Goal: Register for event/course

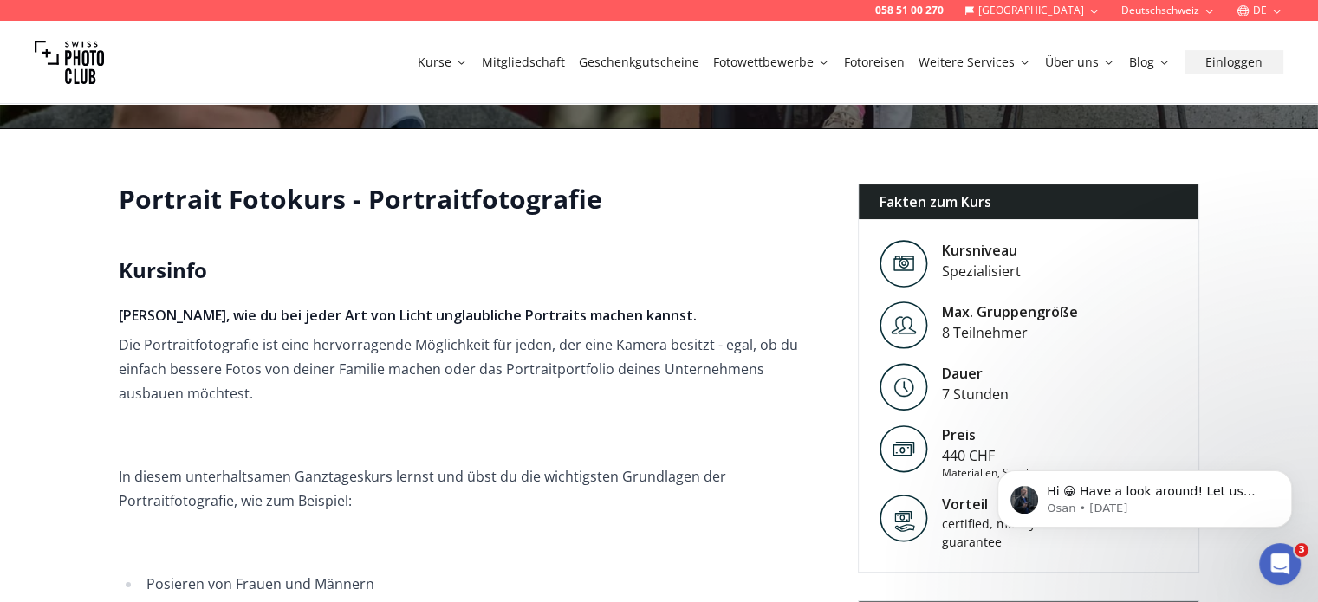
scroll to position [87, 0]
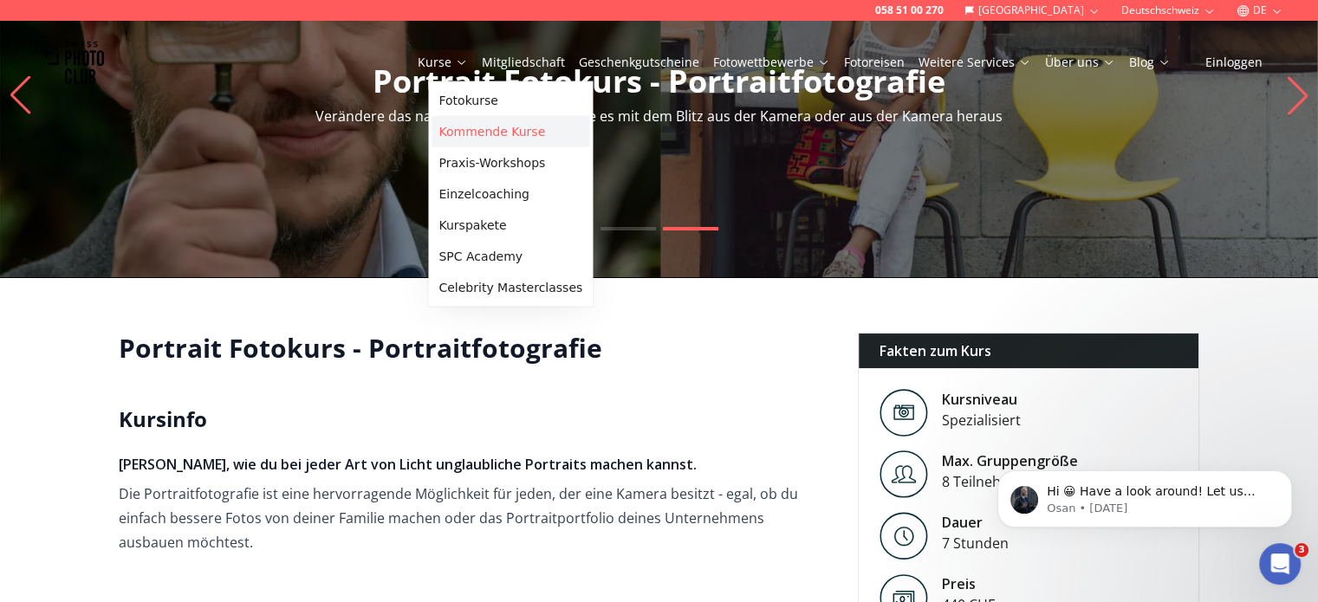
click at [471, 133] on link "Kommende Kurse" at bounding box center [511, 131] width 158 height 31
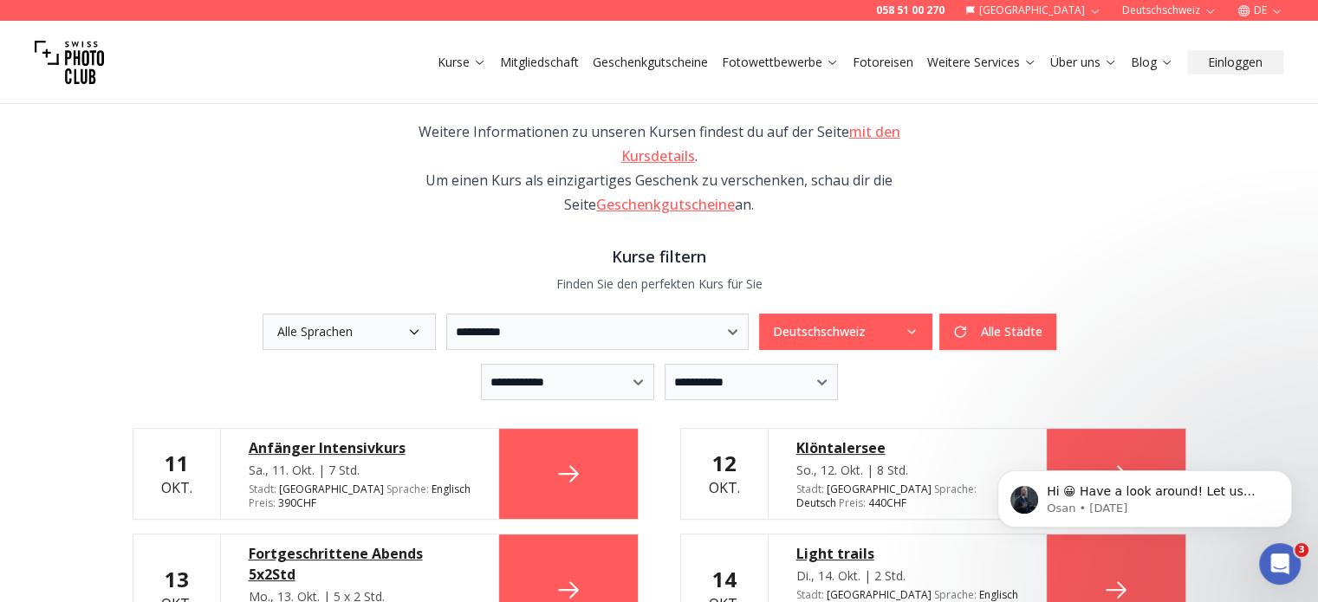
scroll to position [260, 0]
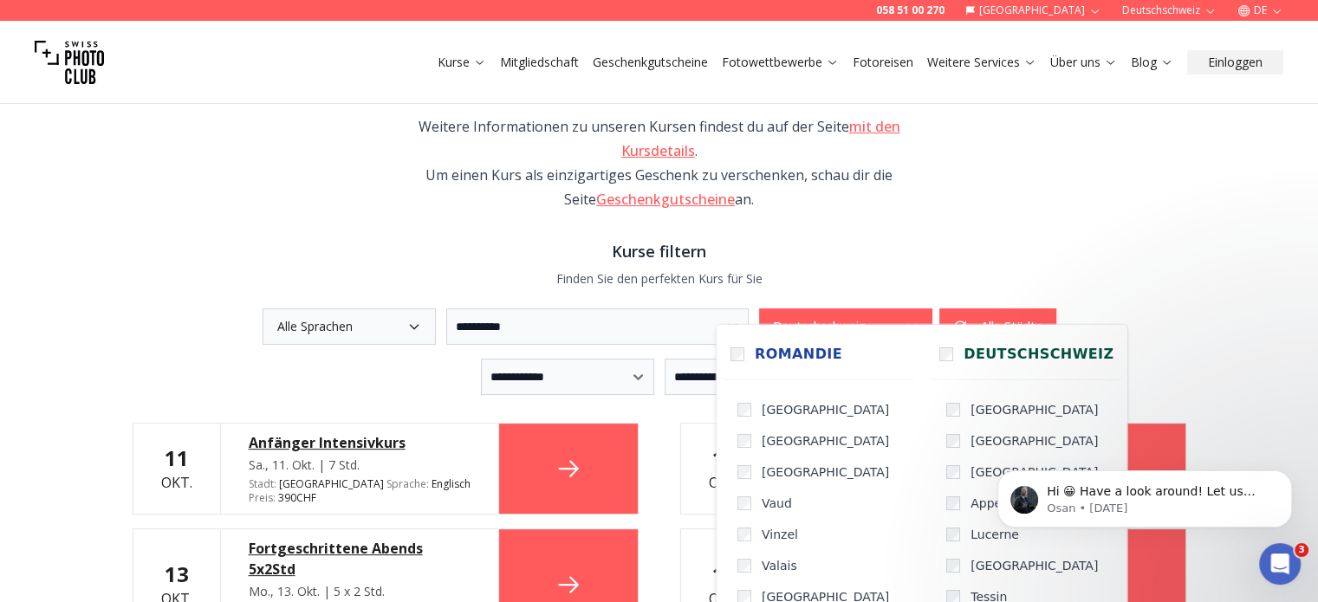
click at [889, 309] on button "Deutschschweiz" at bounding box center [845, 327] width 173 height 36
drag, startPoint x: 1219, startPoint y: 282, endPoint x: 996, endPoint y: 258, distance: 224.0
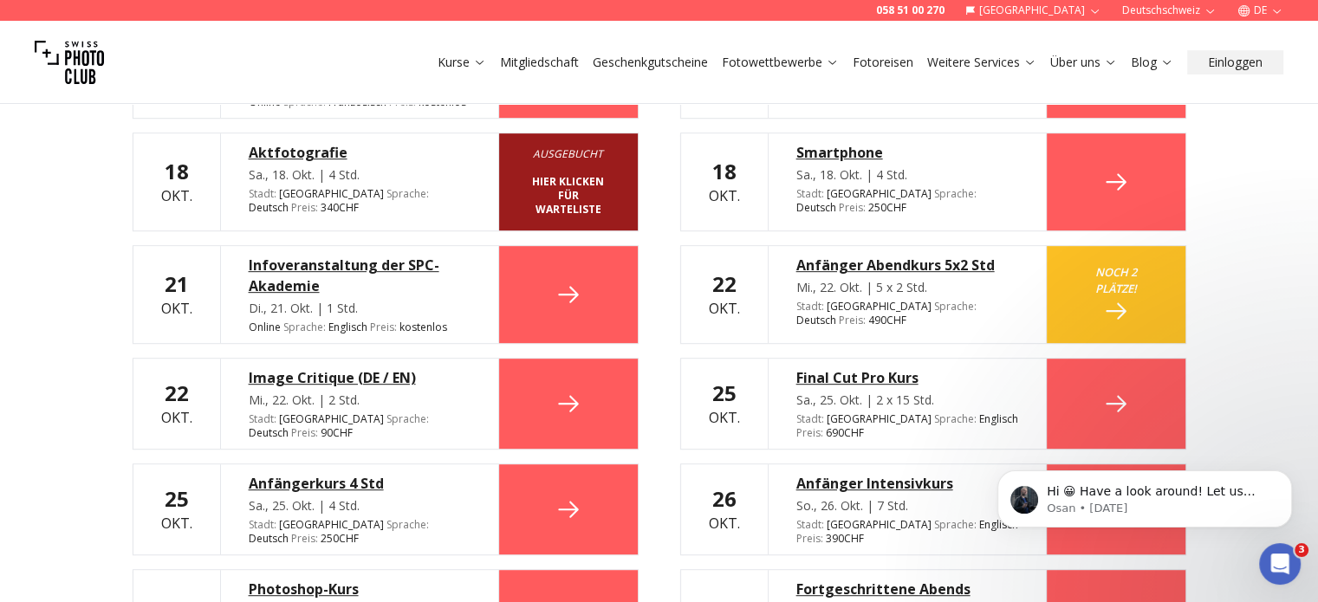
scroll to position [780, 0]
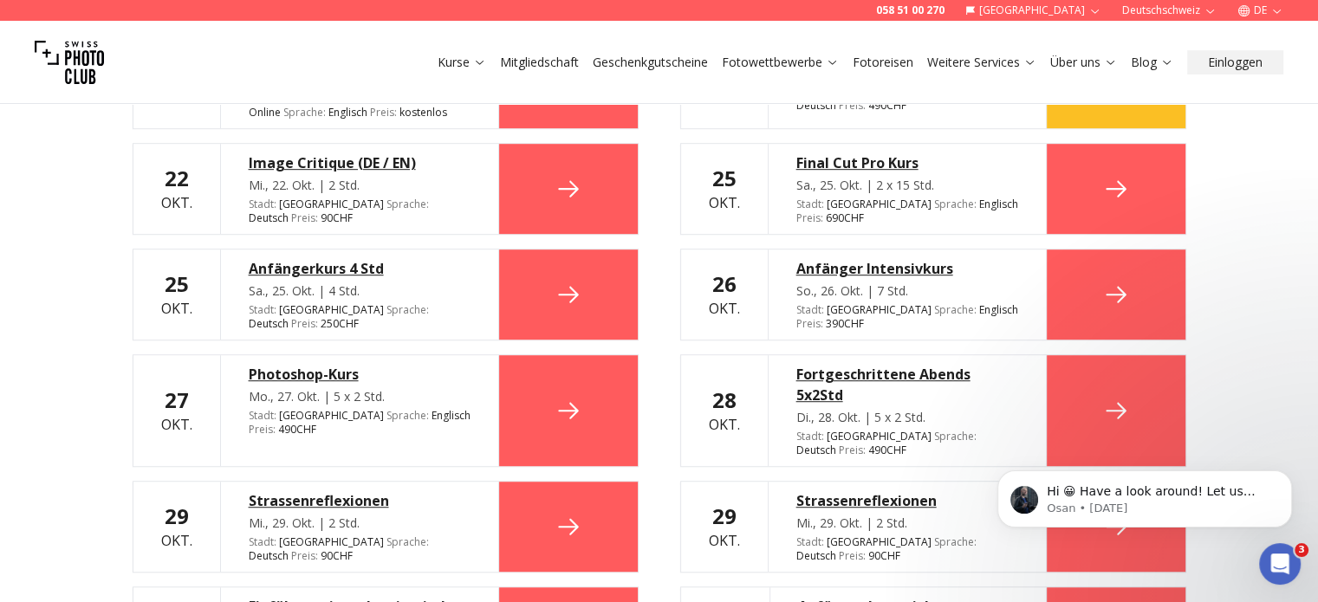
drag, startPoint x: 41, startPoint y: 308, endPoint x: 38, endPoint y: 328, distance: 21.0
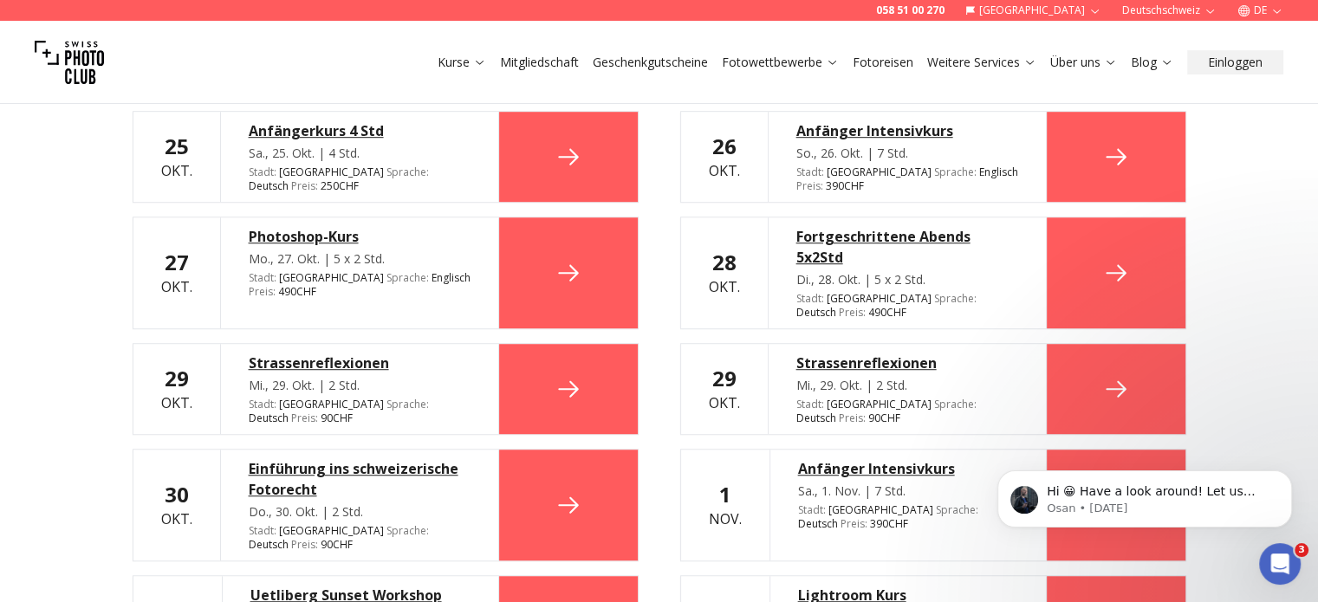
drag, startPoint x: 42, startPoint y: 282, endPoint x: 49, endPoint y: 302, distance: 21.1
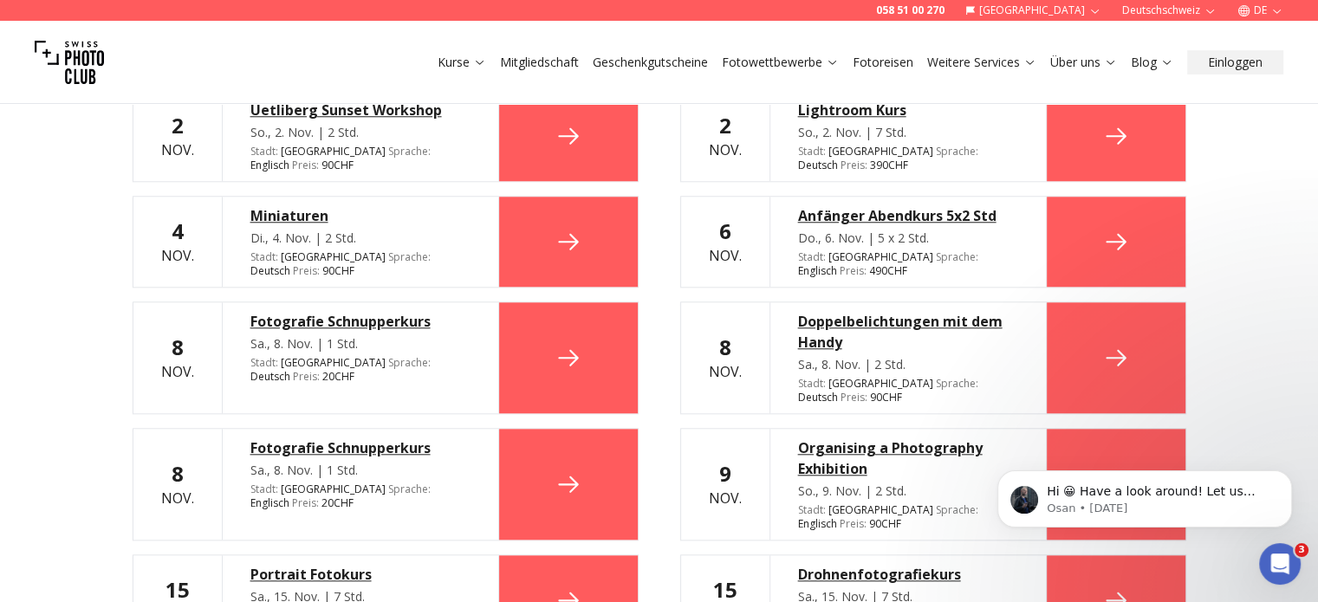
scroll to position [1609, 0]
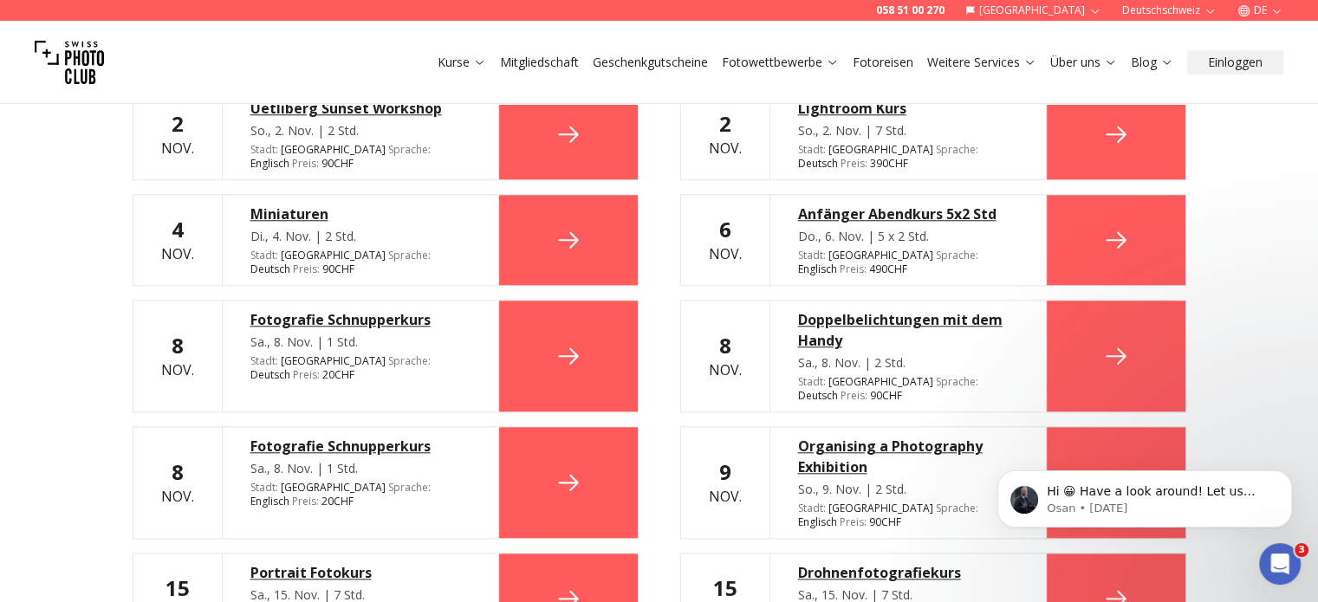
drag, startPoint x: 0, startPoint y: 313, endPoint x: 14, endPoint y: 331, distance: 22.9
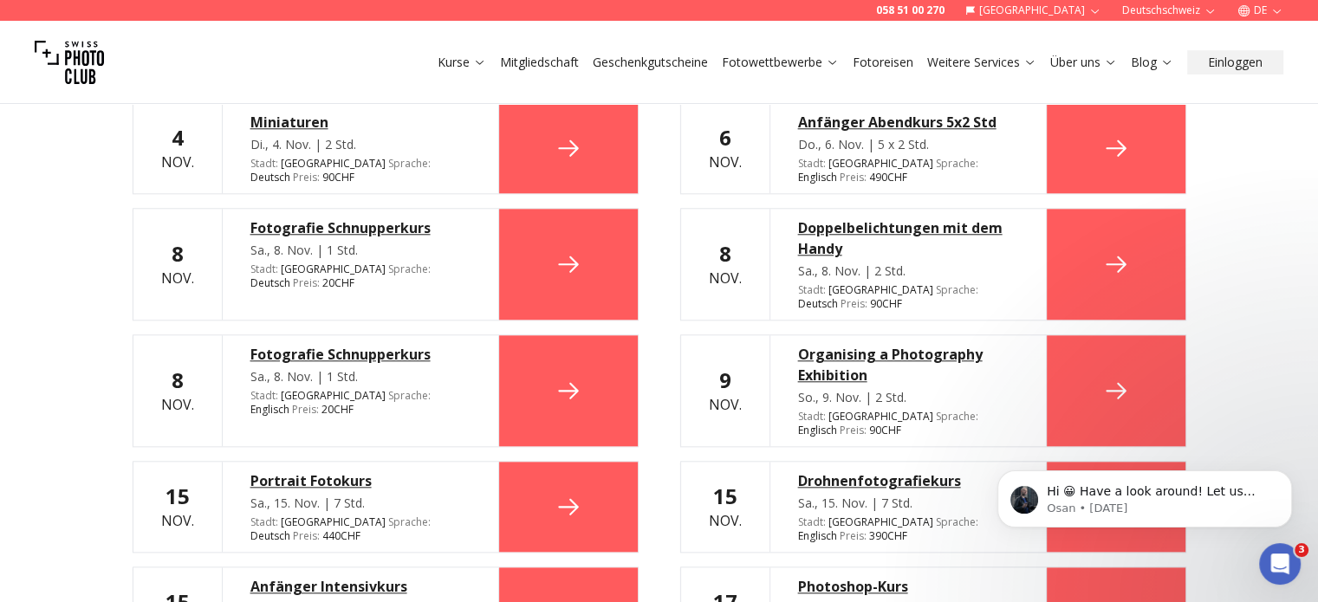
scroll to position [1701, 0]
drag, startPoint x: 42, startPoint y: 297, endPoint x: 49, endPoint y: 313, distance: 17.1
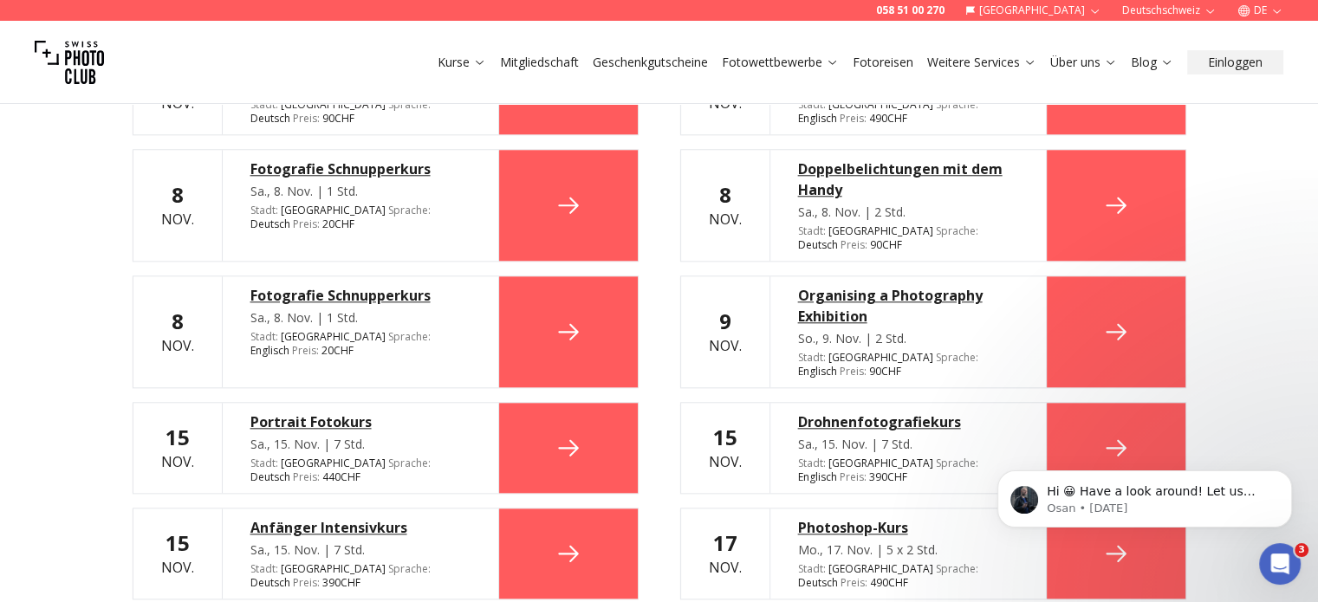
drag, startPoint x: 63, startPoint y: 286, endPoint x: 64, endPoint y: 315, distance: 28.6
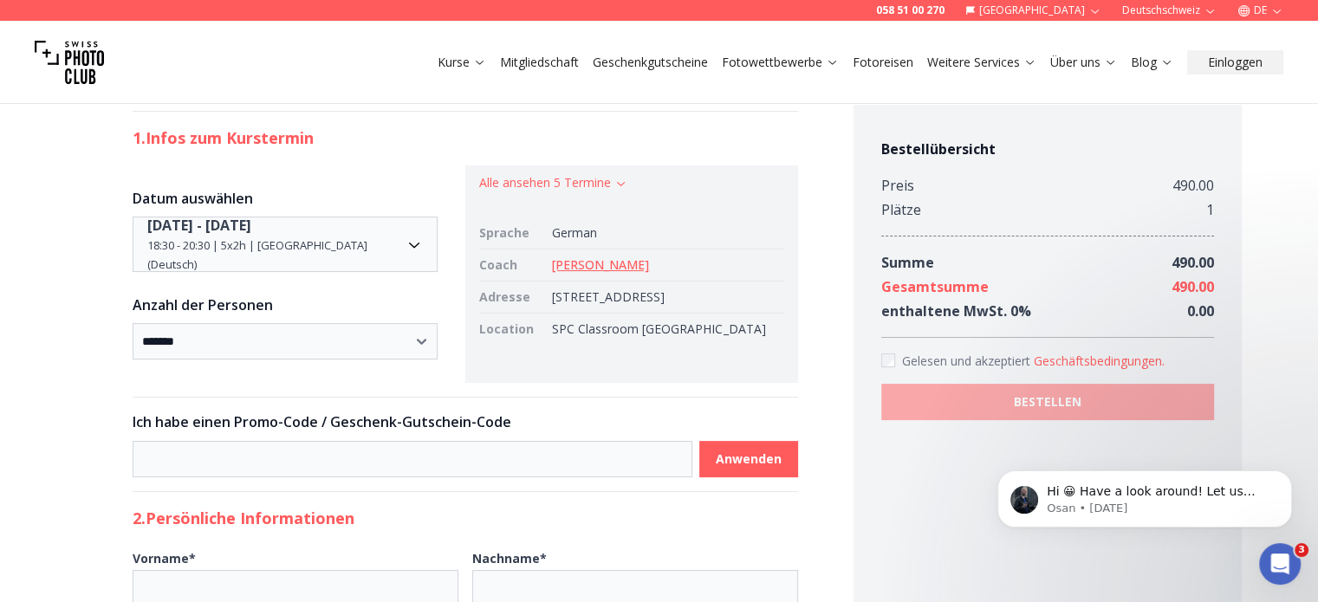
scroll to position [173, 0]
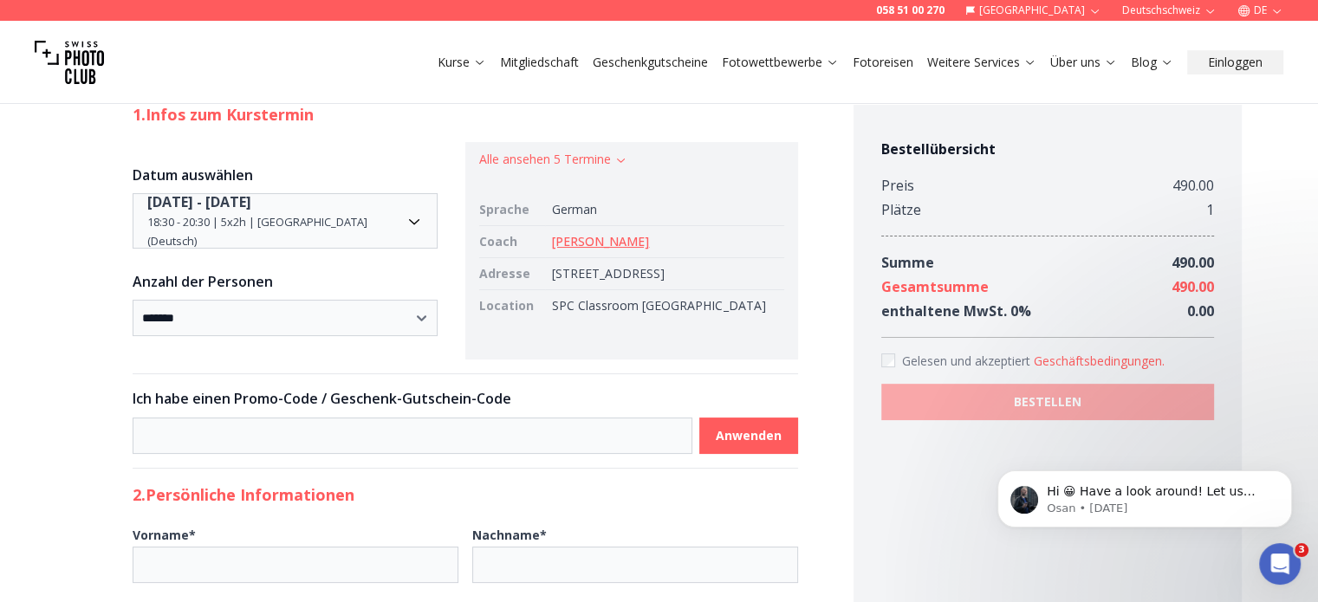
drag, startPoint x: 624, startPoint y: 289, endPoint x: 551, endPoint y: 279, distance: 73.5
click at [551, 279] on td "Weinbergstrasse 135, Zürich, Switzerland" at bounding box center [664, 274] width 238 height 32
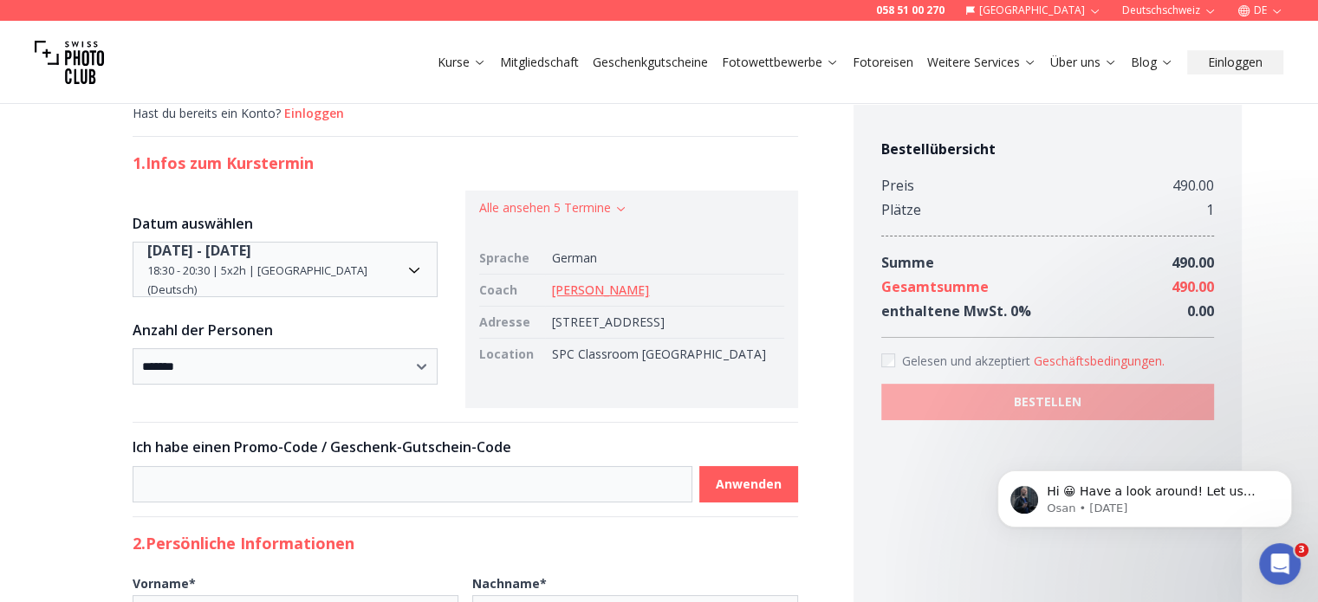
scroll to position [0, 0]
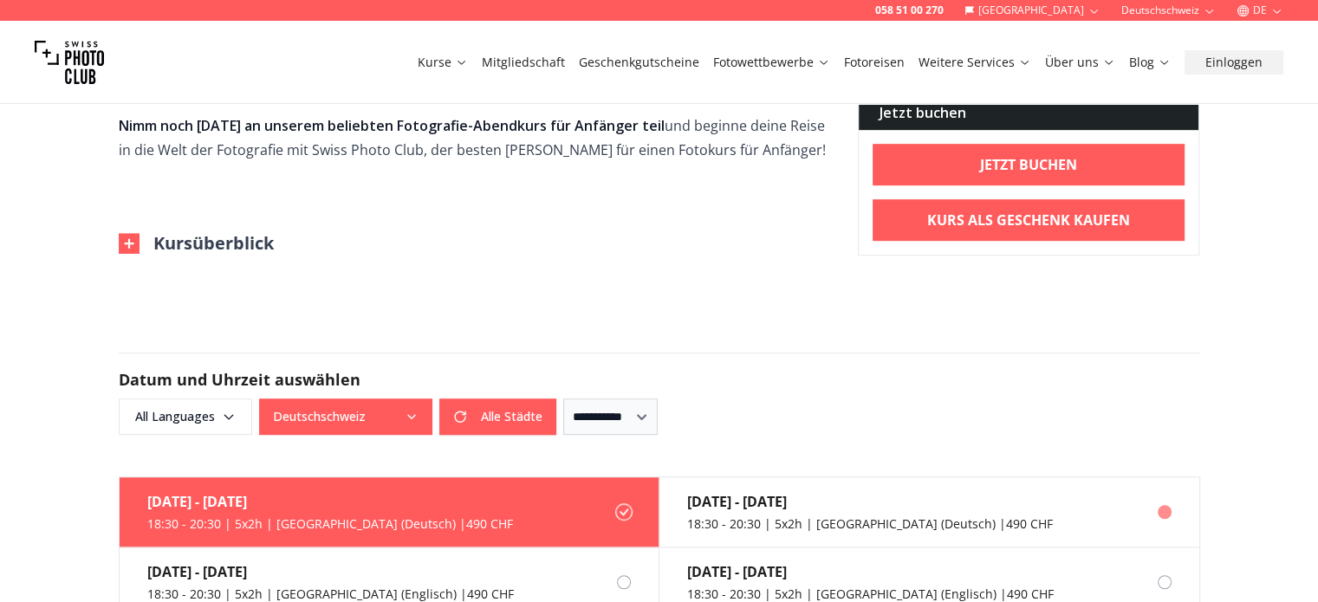
scroll to position [1213, 0]
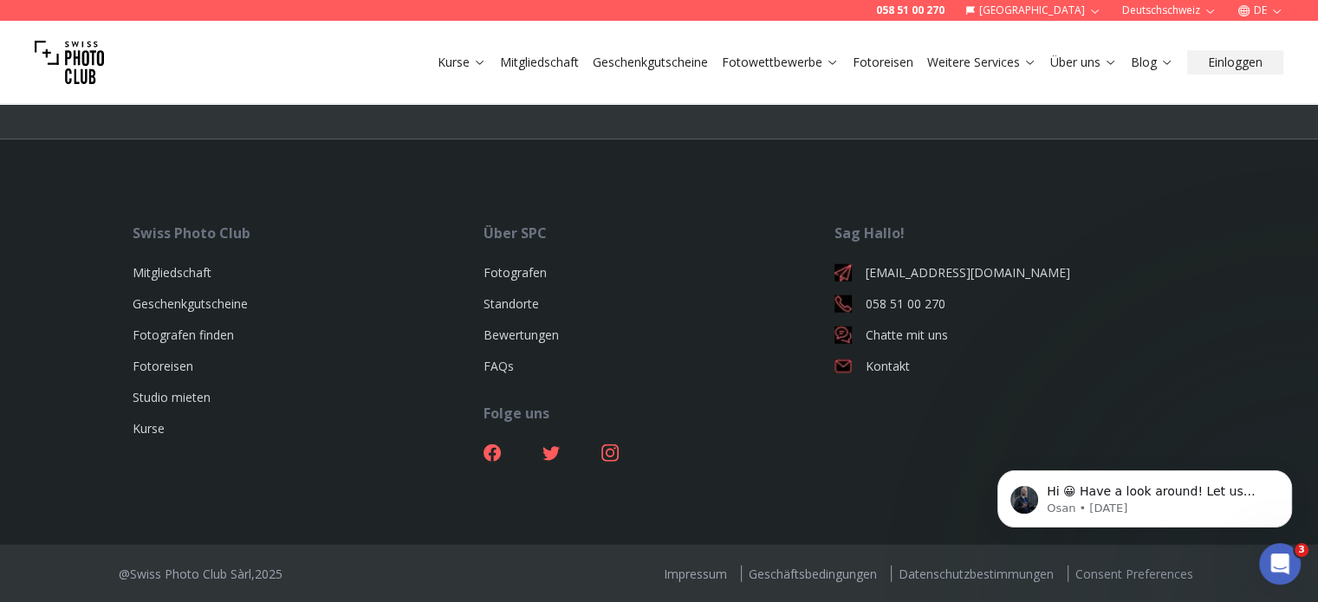
scroll to position [4506, 0]
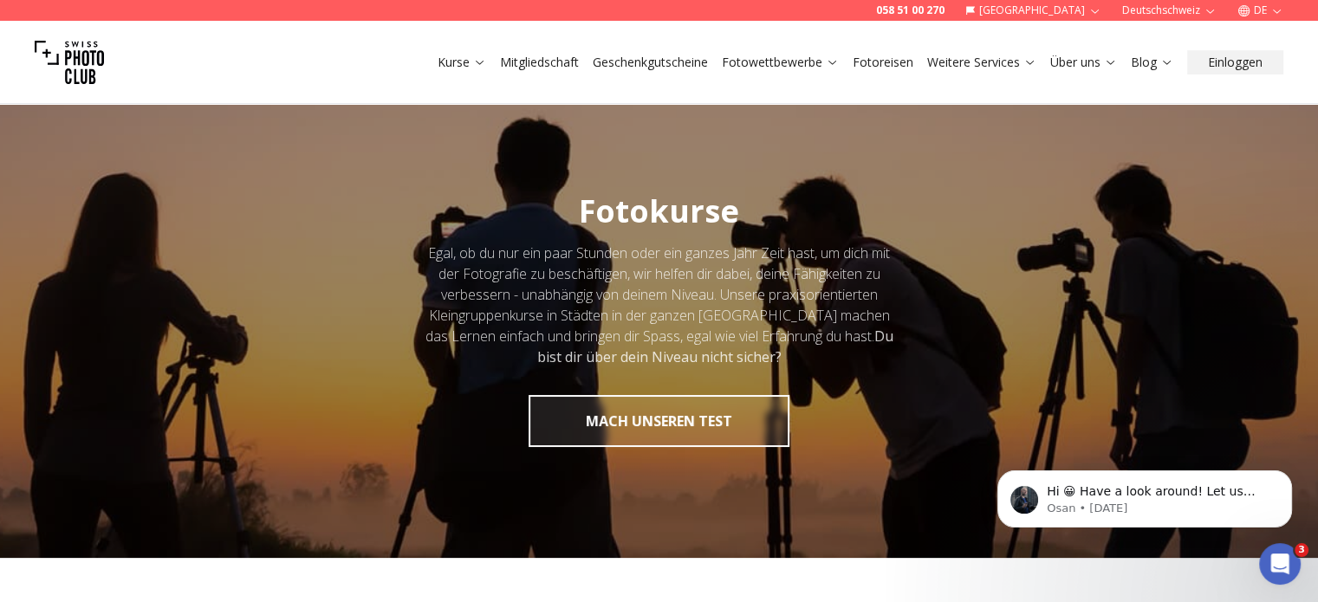
drag, startPoint x: 614, startPoint y: 463, endPoint x: 514, endPoint y: -93, distance: 564.6
